Goal: Transaction & Acquisition: Purchase product/service

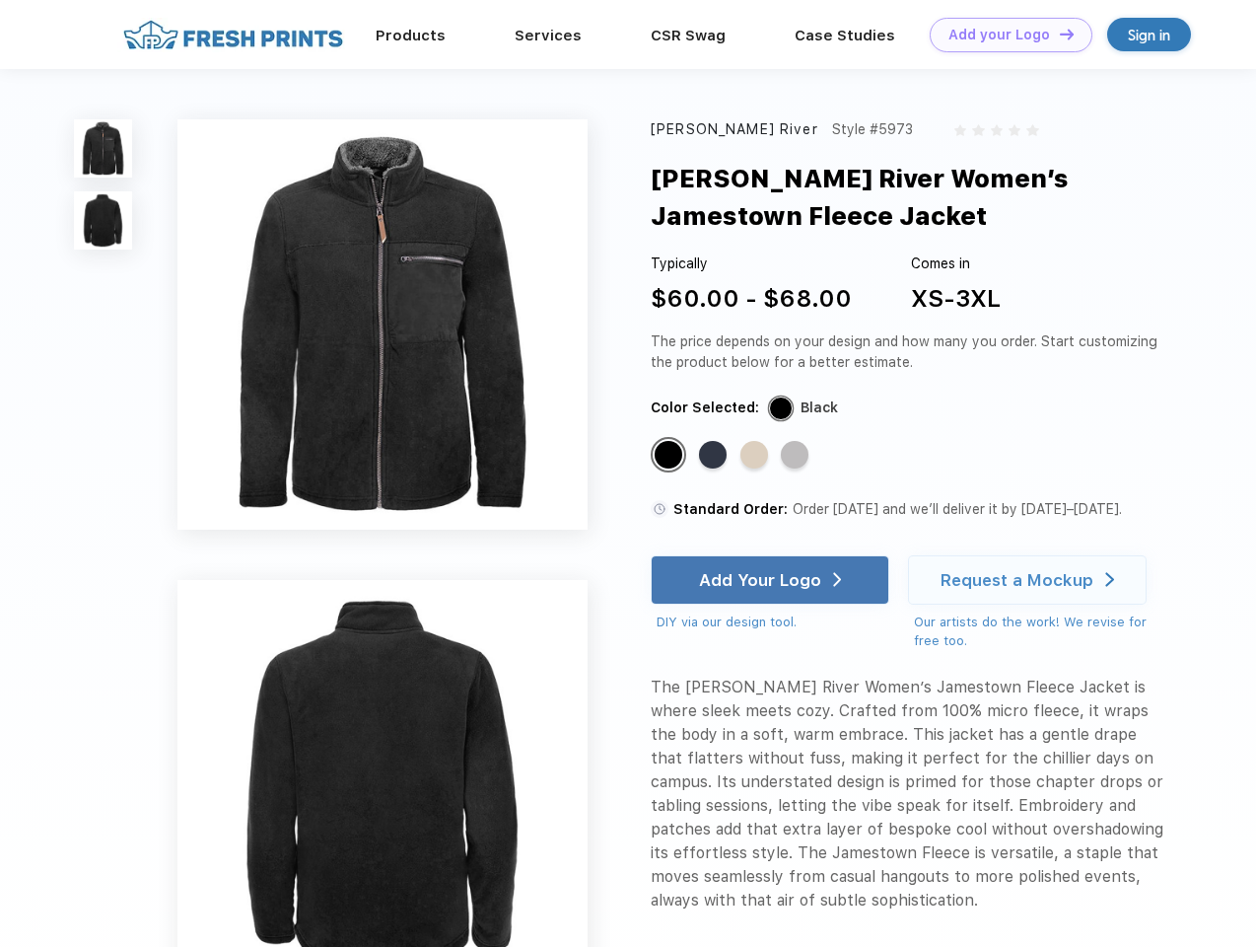
click at [1004, 35] on link "Add your Logo Design Tool" at bounding box center [1011, 35] width 163 height 35
click at [0, 0] on div "Design Tool" at bounding box center [0, 0] width 0 height 0
click at [1058, 34] on link "Add your Logo Design Tool" at bounding box center [1011, 35] width 163 height 35
click at [104, 148] on img at bounding box center [103, 148] width 58 height 58
click at [104, 221] on img at bounding box center [103, 220] width 58 height 58
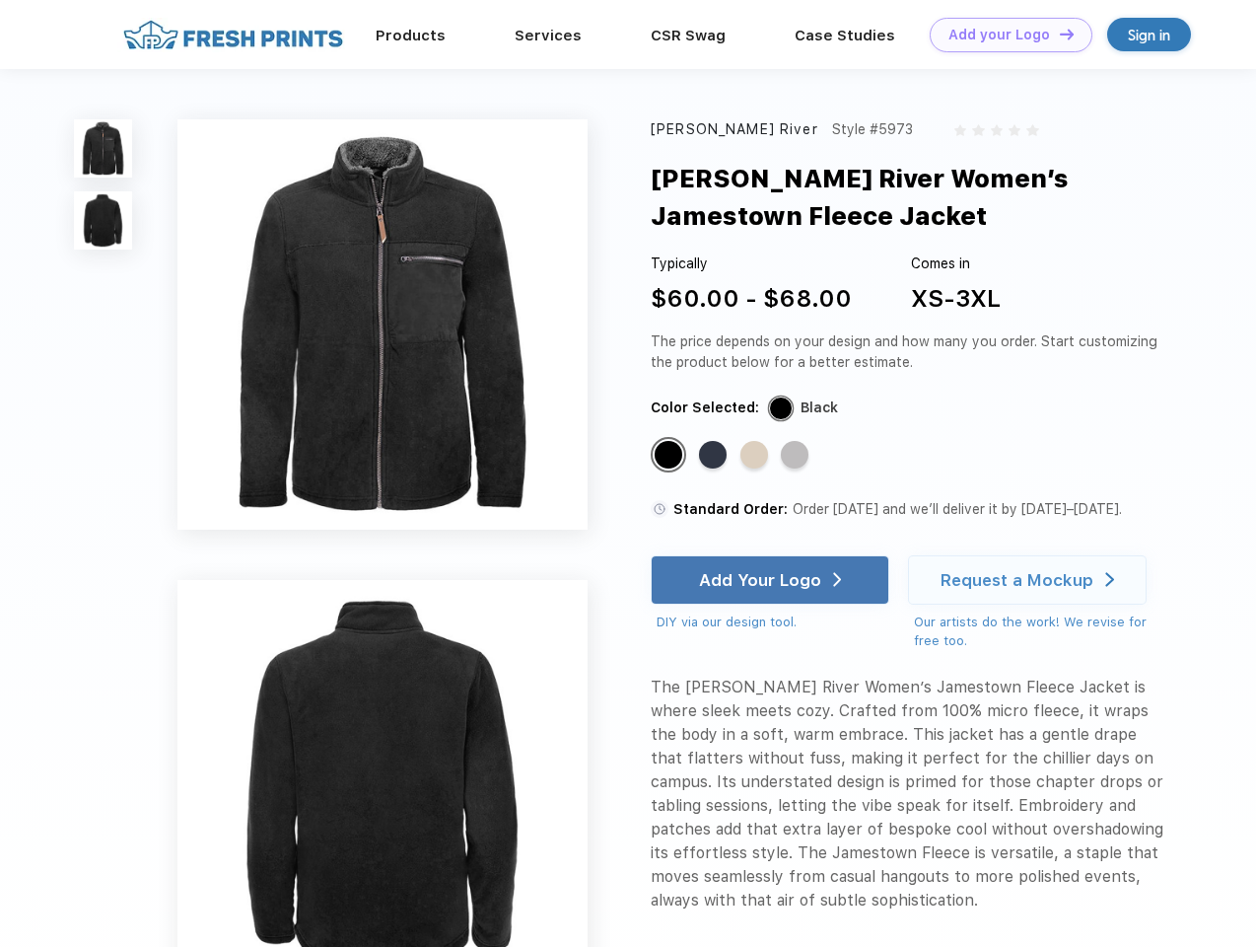
click at [671, 456] on div "Standard Color" at bounding box center [669, 455] width 28 height 28
click at [715, 456] on div "Standard Color" at bounding box center [713, 455] width 28 height 28
click at [756, 456] on div "Standard Color" at bounding box center [755, 455] width 28 height 28
click at [797, 456] on div "Standard Color" at bounding box center [795, 455] width 28 height 28
click at [772, 580] on div "Add Your Logo" at bounding box center [760, 580] width 122 height 20
